Goal: Task Accomplishment & Management: Use online tool/utility

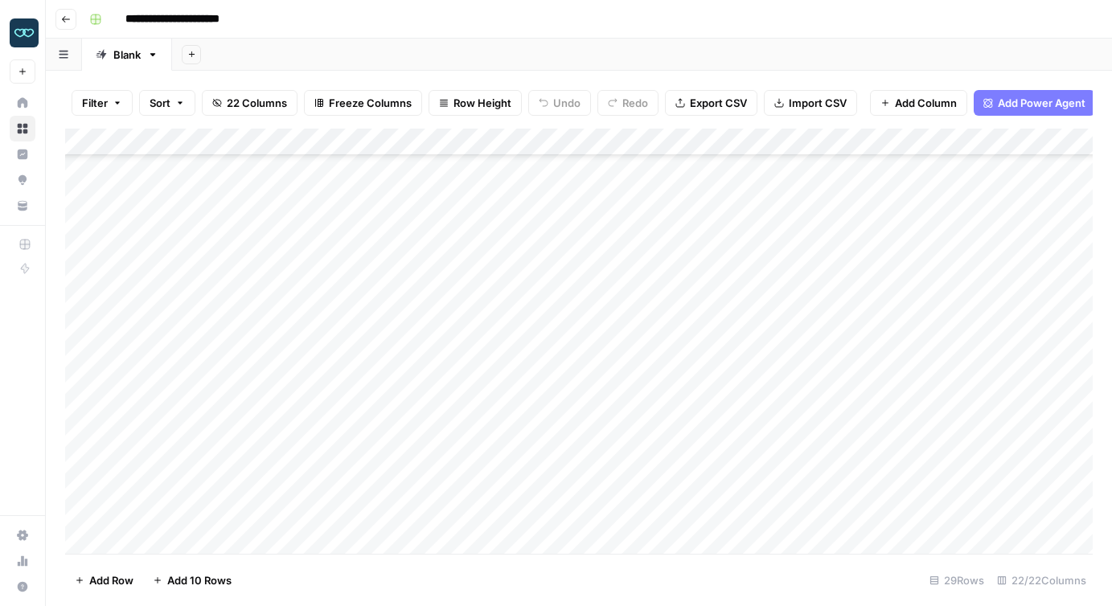
click at [193, 376] on div "Add Column" at bounding box center [579, 341] width 1028 height 425
click at [179, 421] on div "Add Column" at bounding box center [579, 341] width 1028 height 425
click at [338, 379] on div "Add Column" at bounding box center [579, 341] width 1028 height 425
click at [339, 404] on div "Add Column" at bounding box center [579, 341] width 1028 height 425
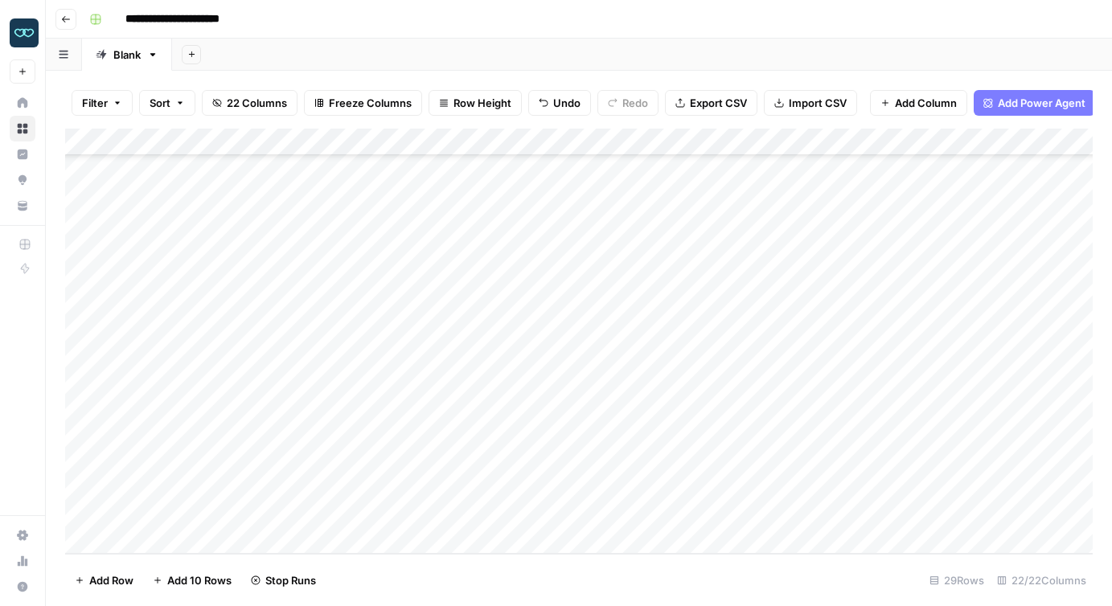
click at [336, 432] on div "Add Column" at bounding box center [579, 341] width 1028 height 425
click at [717, 403] on div "Add Column" at bounding box center [579, 341] width 1028 height 425
click at [777, 400] on div "Add Column" at bounding box center [579, 341] width 1028 height 425
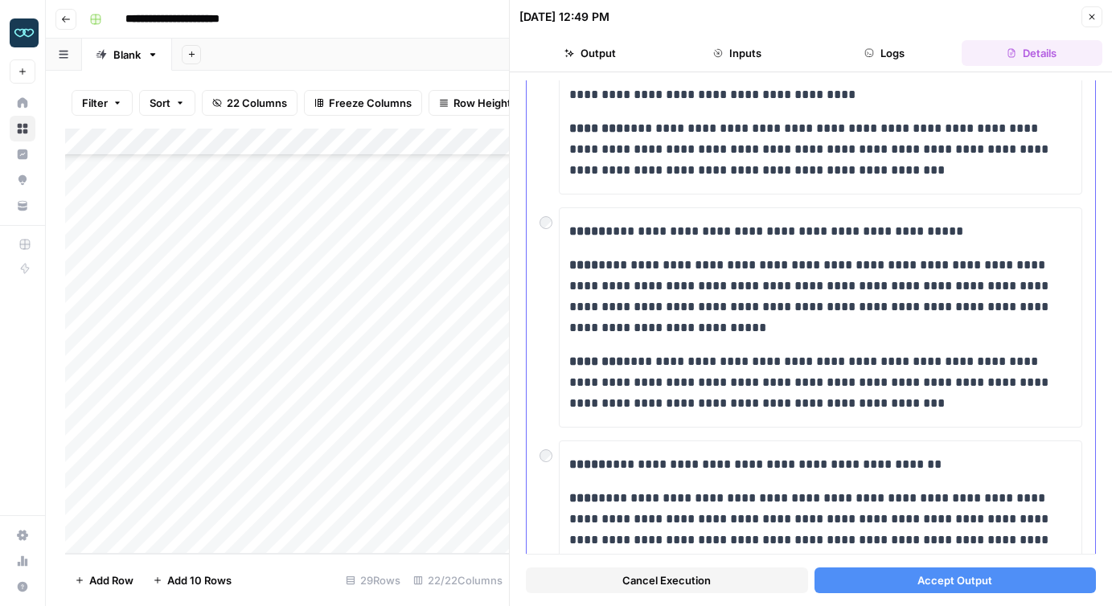
scroll to position [381, 0]
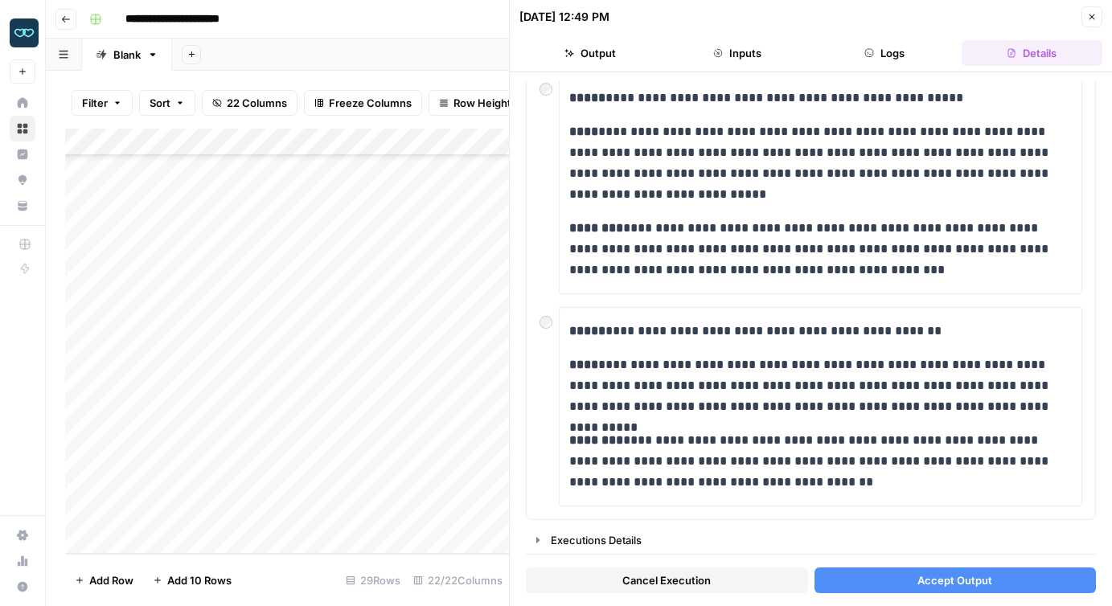
click at [970, 580] on span "Accept Output" at bounding box center [954, 581] width 75 height 16
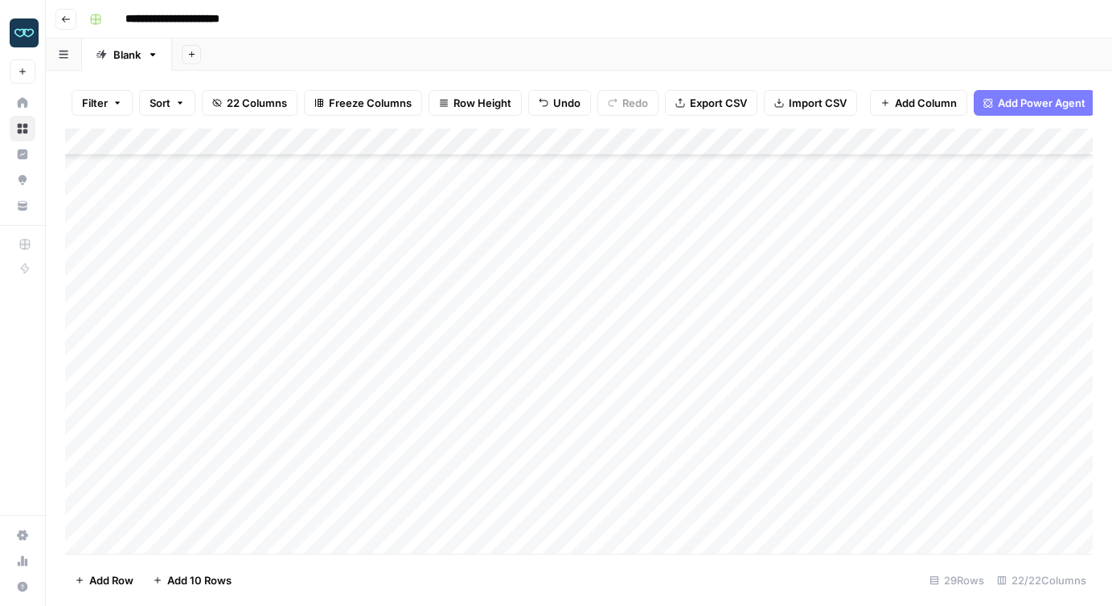
scroll to position [247, 0]
click at [170, 195] on div "Add Column" at bounding box center [579, 341] width 1028 height 425
click at [138, 421] on div "Add Column" at bounding box center [579, 341] width 1028 height 425
click at [84, 418] on div "Add Column" at bounding box center [579, 341] width 1028 height 425
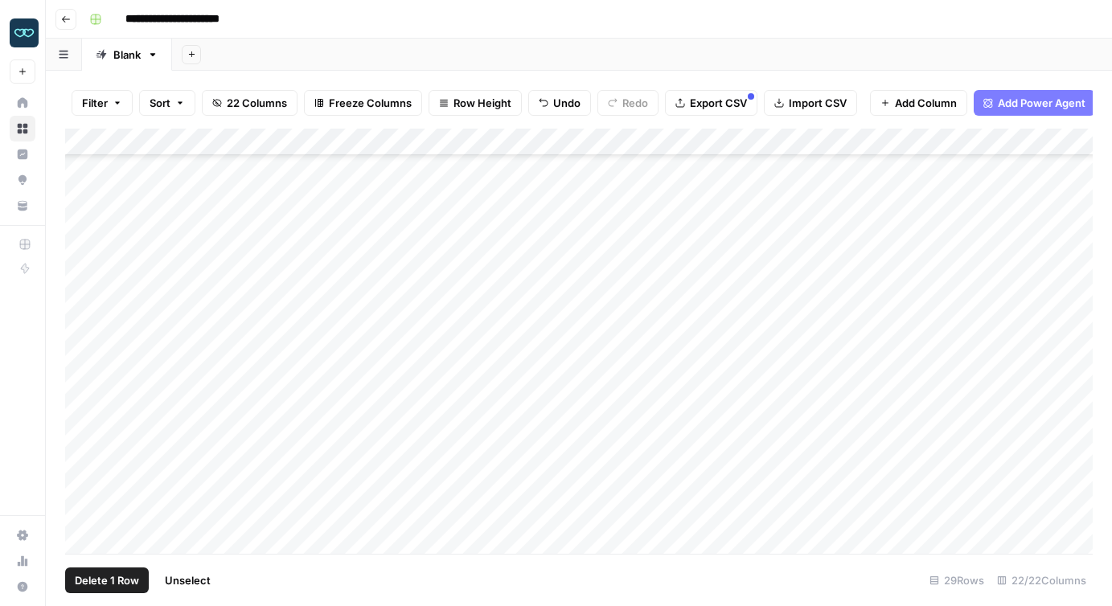
click at [84, 418] on div "Add Column" at bounding box center [579, 341] width 1028 height 425
click at [82, 460] on div "Add Column" at bounding box center [579, 341] width 1028 height 425
drag, startPoint x: 82, startPoint y: 459, endPoint x: 71, endPoint y: 492, distance: 34.8
click at [71, 492] on div "Add Column" at bounding box center [579, 341] width 1028 height 425
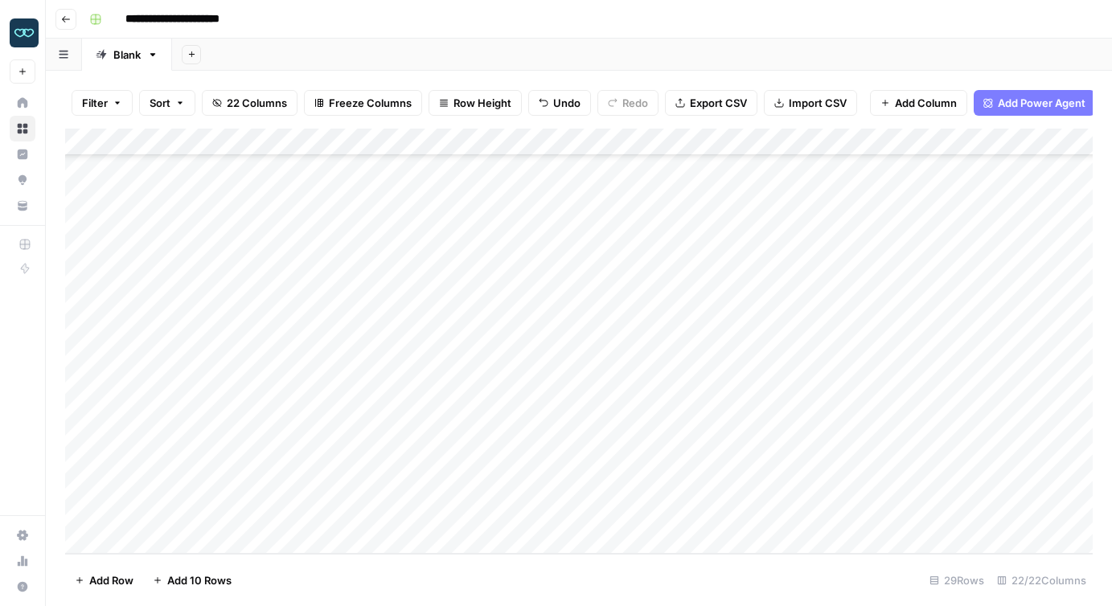
drag, startPoint x: 69, startPoint y: 486, endPoint x: 67, endPoint y: 327, distance: 158.4
click at [67, 327] on div "Add Column" at bounding box center [579, 341] width 1028 height 425
click at [161, 350] on div "Add Column" at bounding box center [579, 341] width 1028 height 425
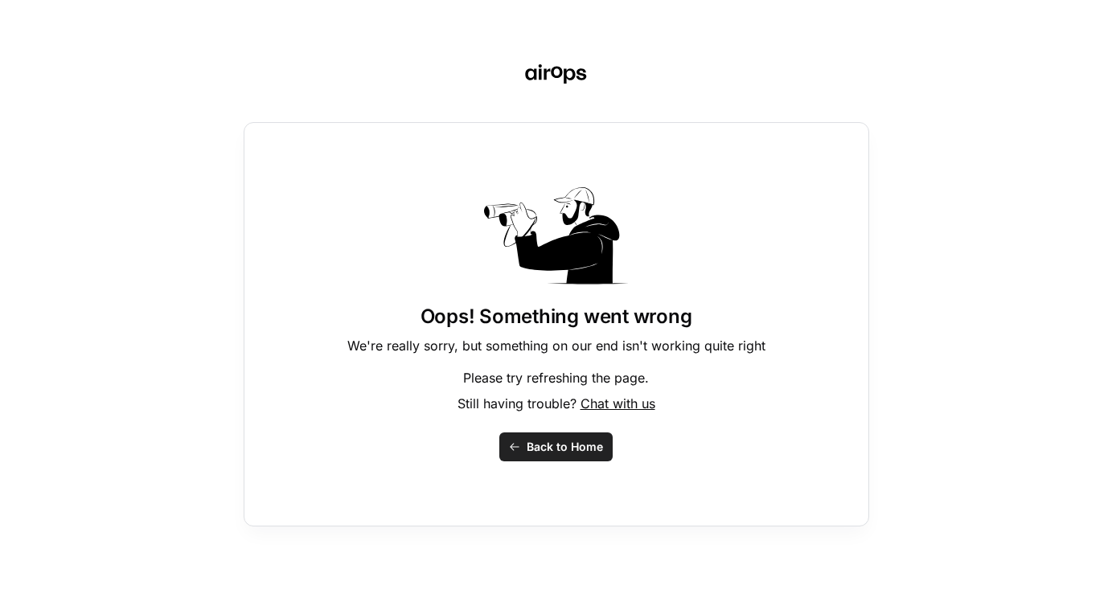
click at [519, 453] on button "Back to Home" at bounding box center [555, 447] width 113 height 29
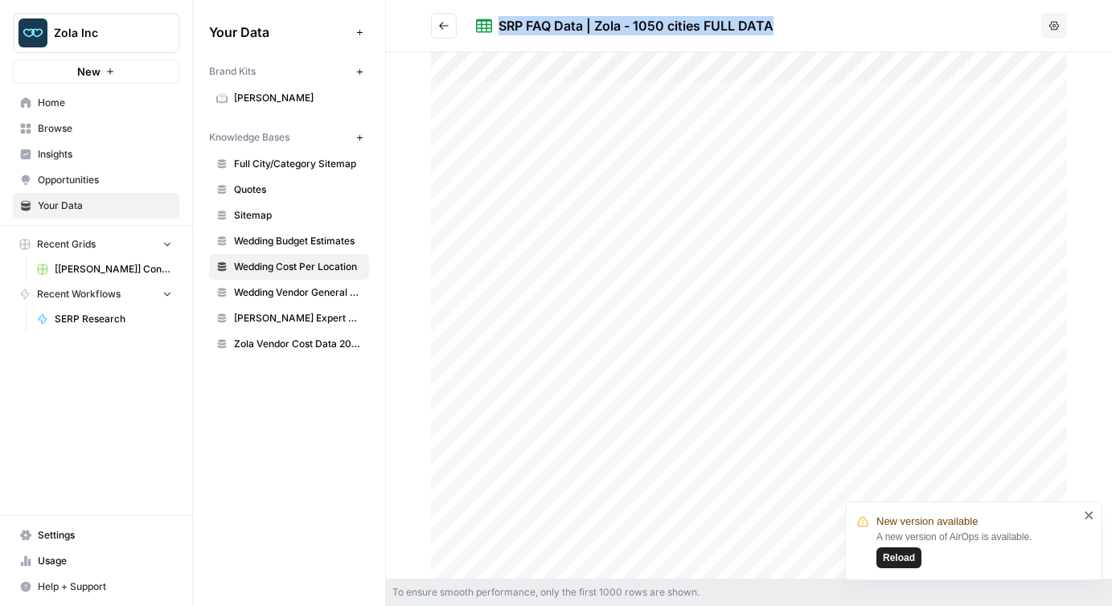
click at [287, 239] on span "Wedding Budget Estimates" at bounding box center [298, 241] width 128 height 14
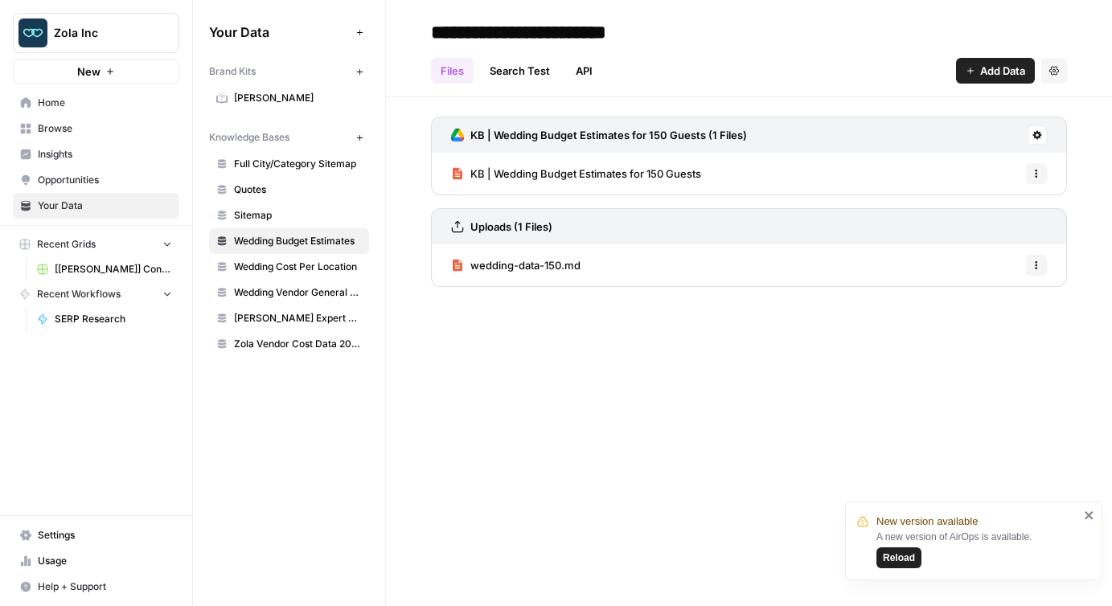
click at [639, 168] on span "KB | Wedding Budget Estimates for 150 Guests" at bounding box center [585, 174] width 231 height 16
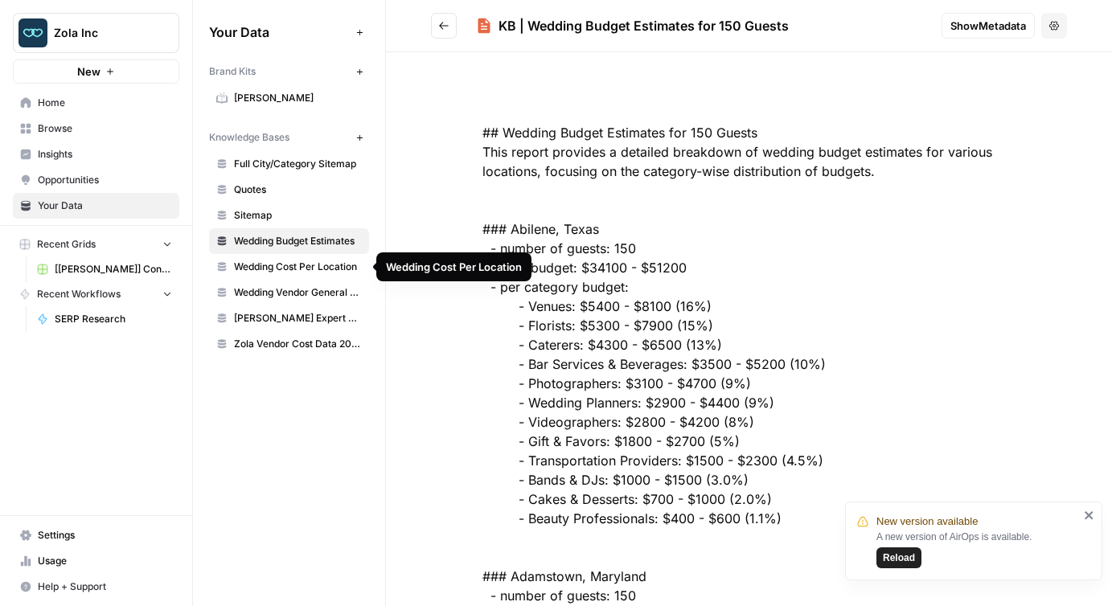
click at [296, 272] on span "Wedding Cost Per Location" at bounding box center [298, 267] width 128 height 14
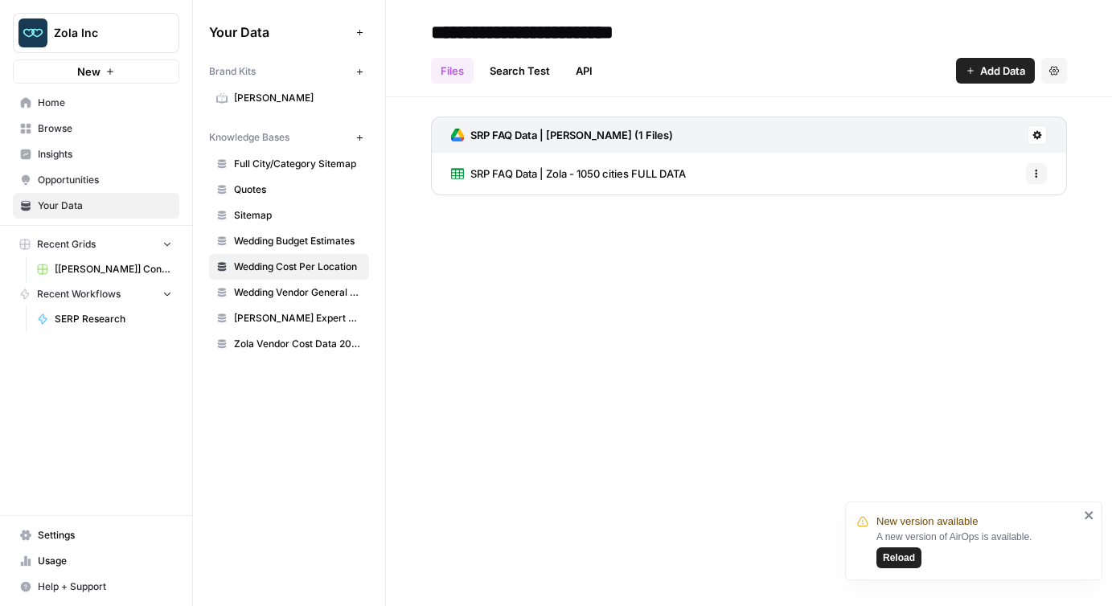
click at [286, 239] on span "Wedding Budget Estimates" at bounding box center [298, 241] width 128 height 14
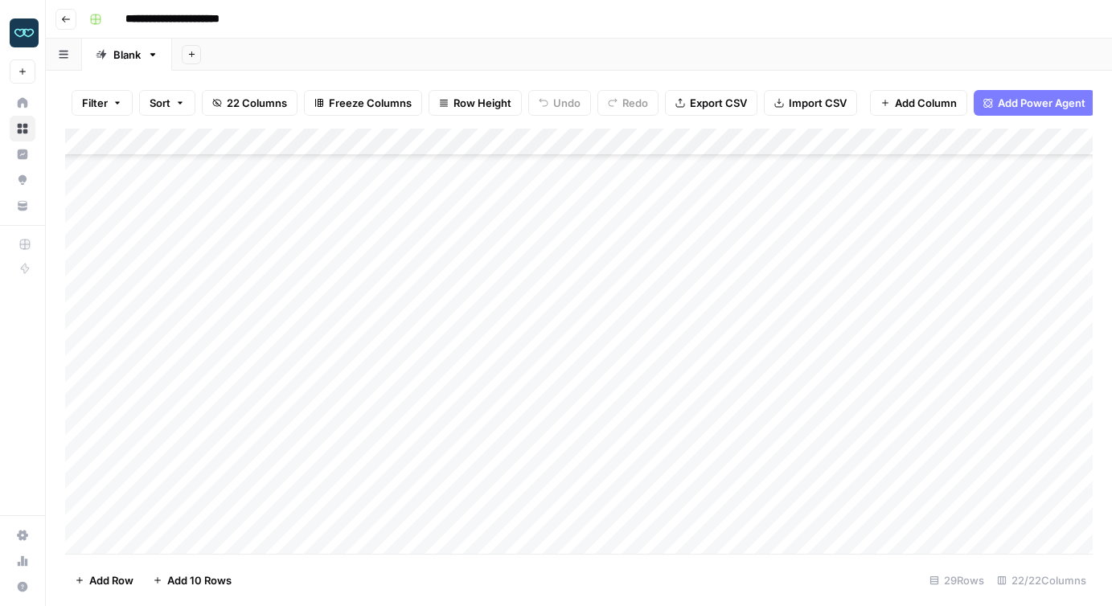
scroll to position [421, 0]
click at [204, 348] on div "Add Column" at bounding box center [579, 341] width 1028 height 425
type textarea "*********"
click at [202, 323] on div "Add Column" at bounding box center [579, 341] width 1028 height 425
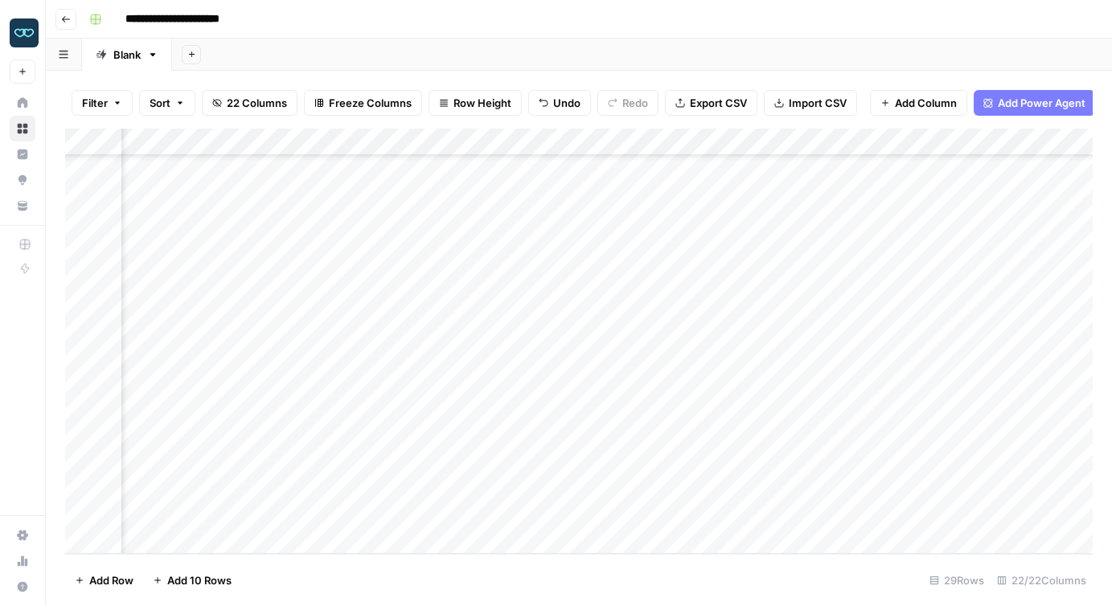
scroll to position [421, 124]
click at [598, 457] on div "Add Column" at bounding box center [579, 341] width 1028 height 425
click at [653, 458] on div "Add Column" at bounding box center [579, 341] width 1028 height 425
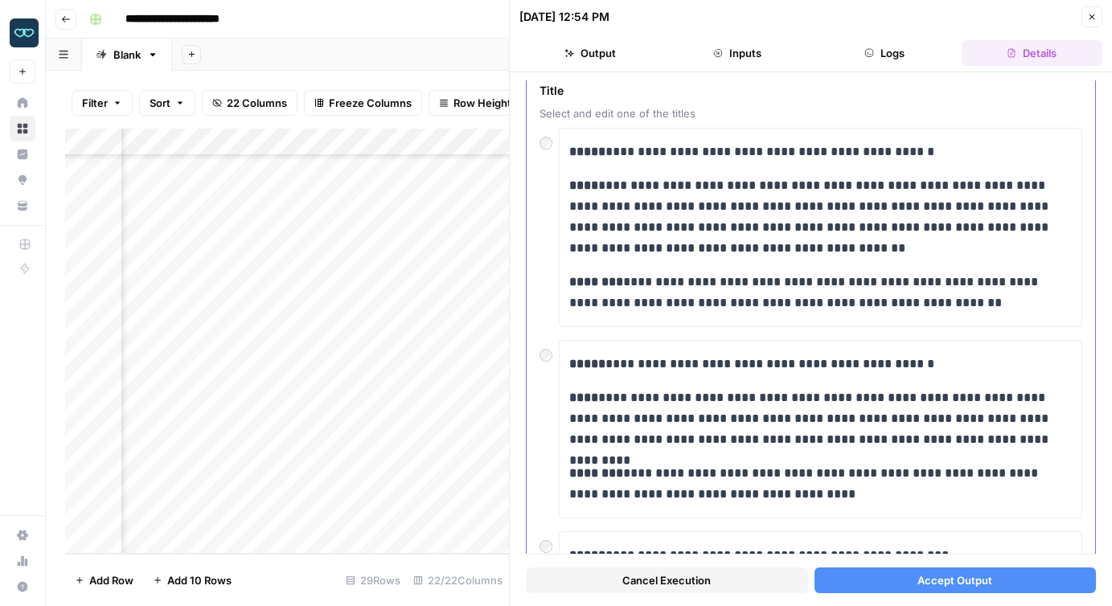
scroll to position [75, 0]
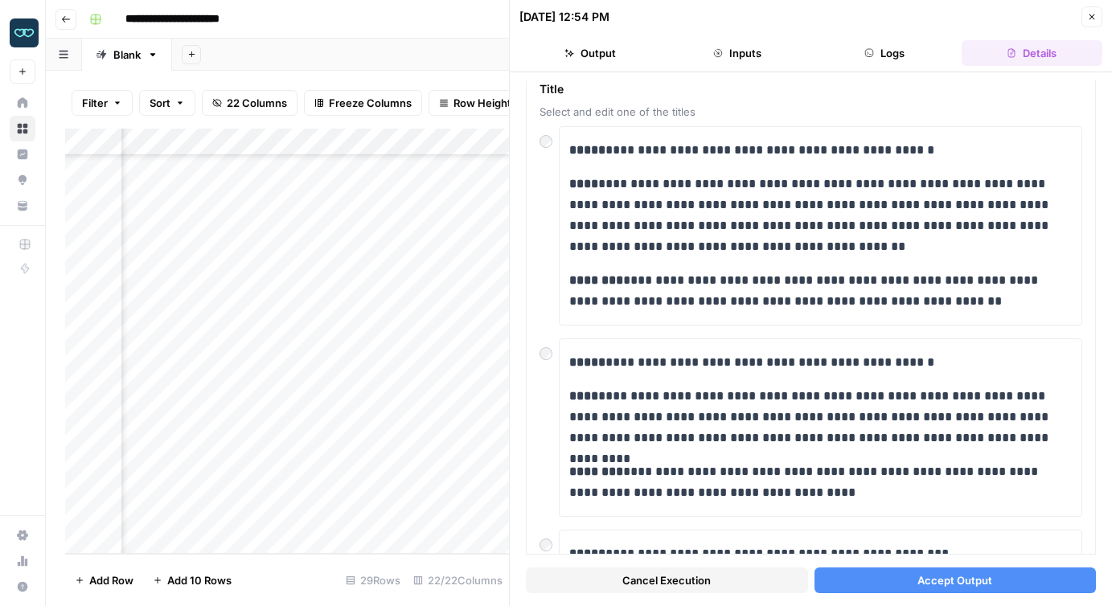
click at [921, 579] on span "Accept Output" at bounding box center [954, 581] width 75 height 16
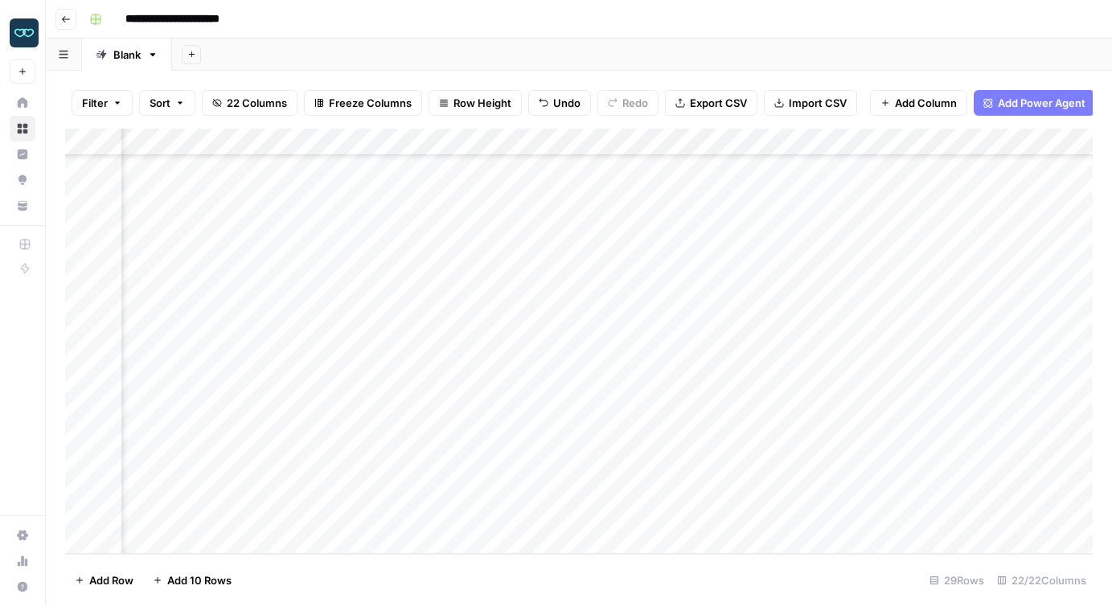
scroll to position [421, 126]
click at [593, 403] on div "Add Column" at bounding box center [579, 341] width 1028 height 425
click at [423, 401] on div "Add Column" at bounding box center [579, 341] width 1028 height 425
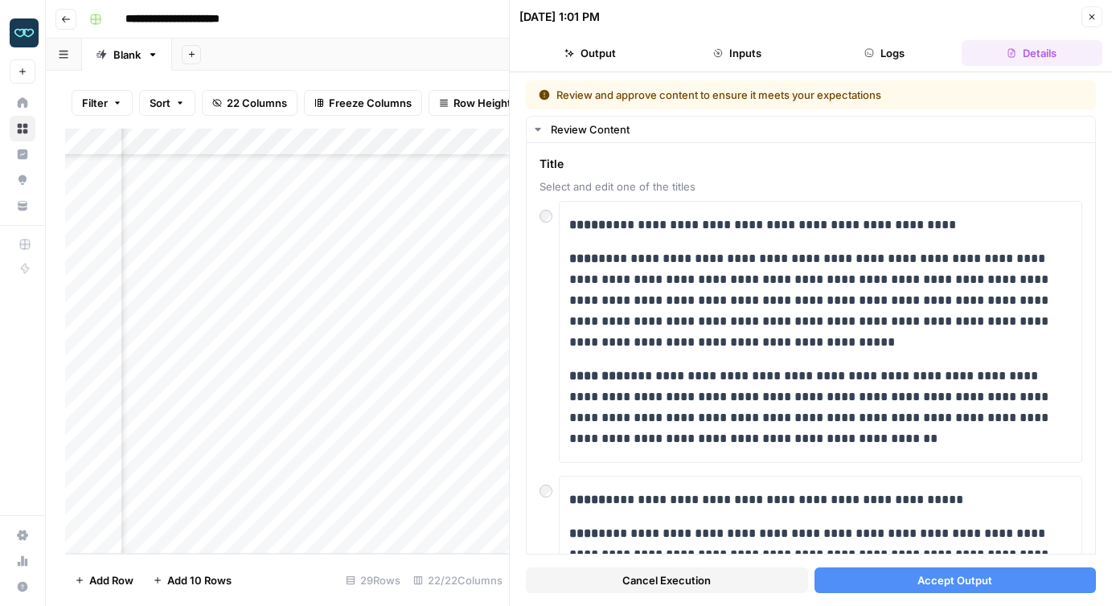
scroll to position [102, 0]
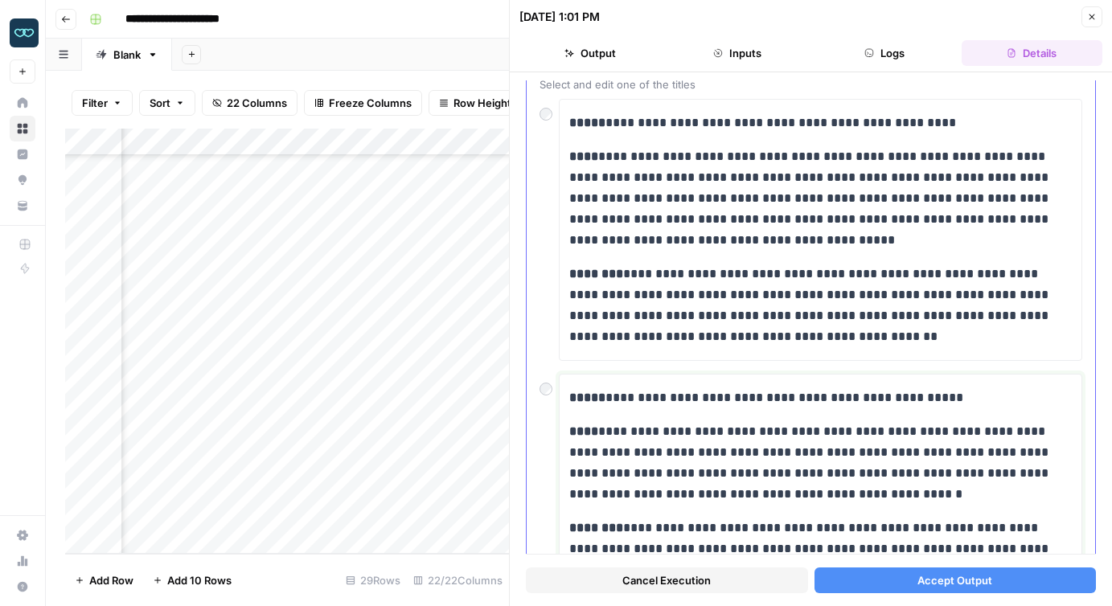
click at [747, 397] on p "**********" at bounding box center [820, 398] width 503 height 21
click at [757, 397] on p "**********" at bounding box center [820, 398] width 503 height 21
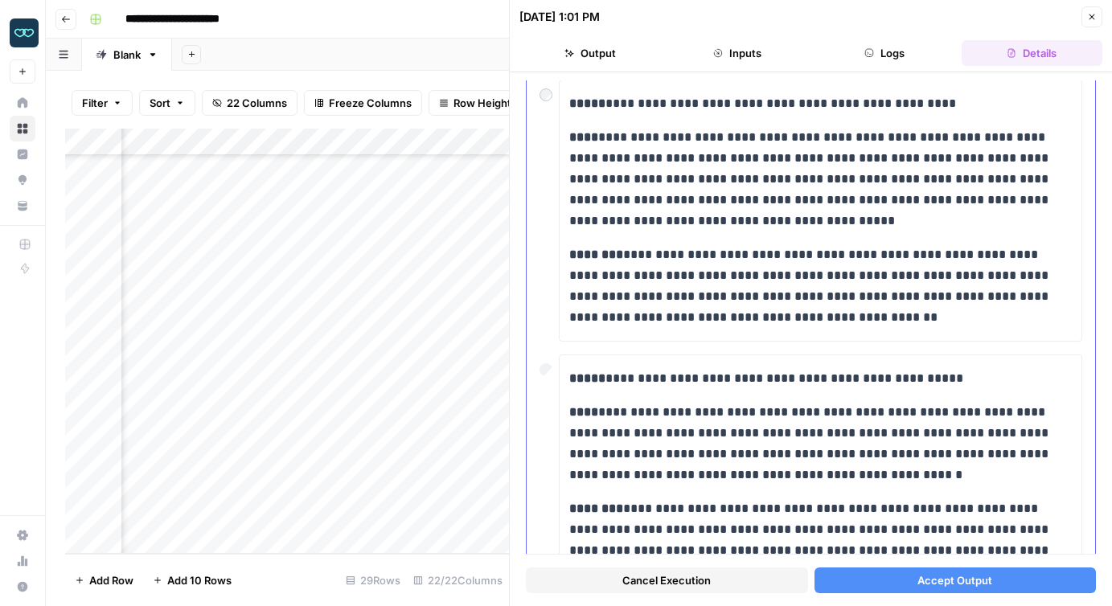
scroll to position [105, 0]
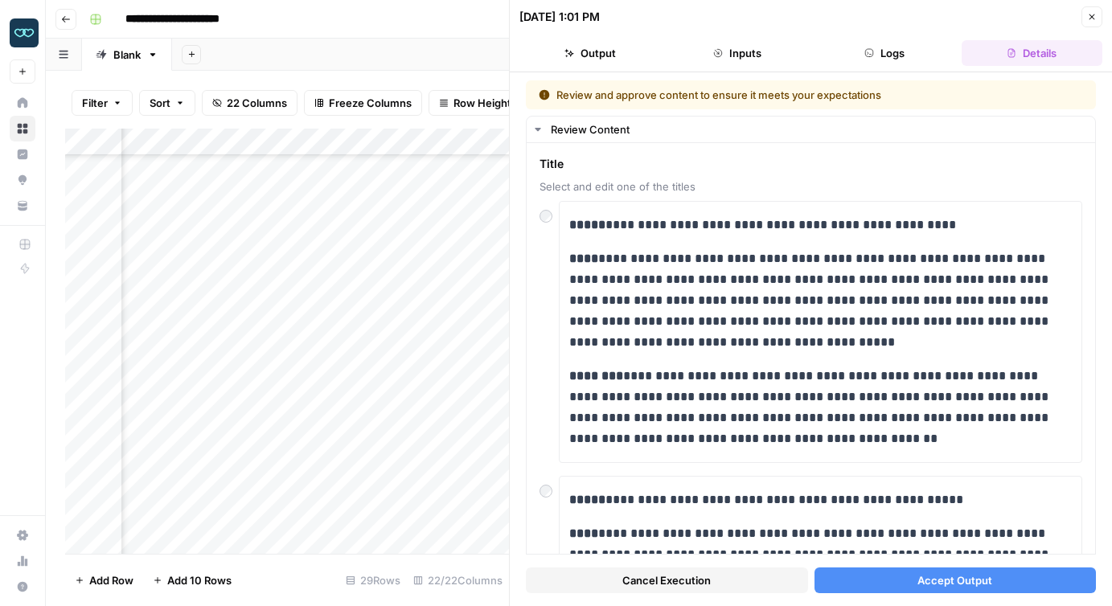
scroll to position [105, 0]
